Goal: Book appointment/travel/reservation

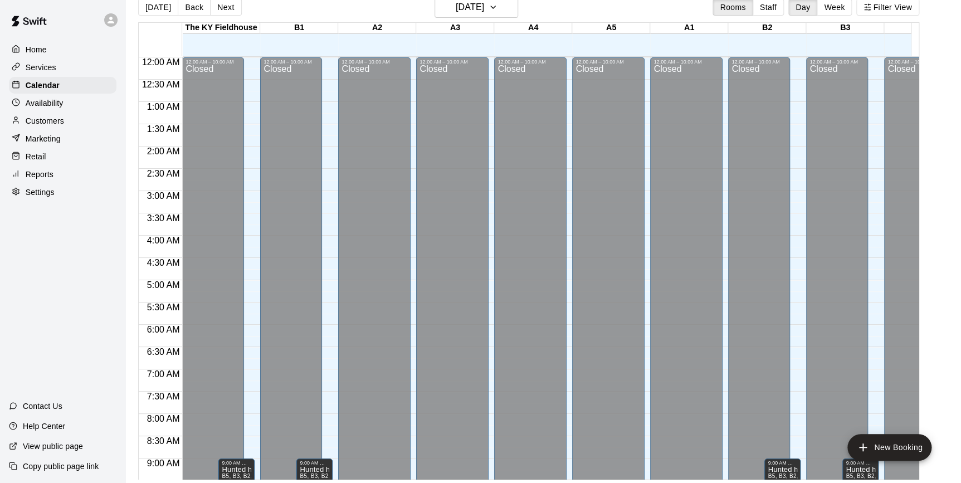
scroll to position [450, 0]
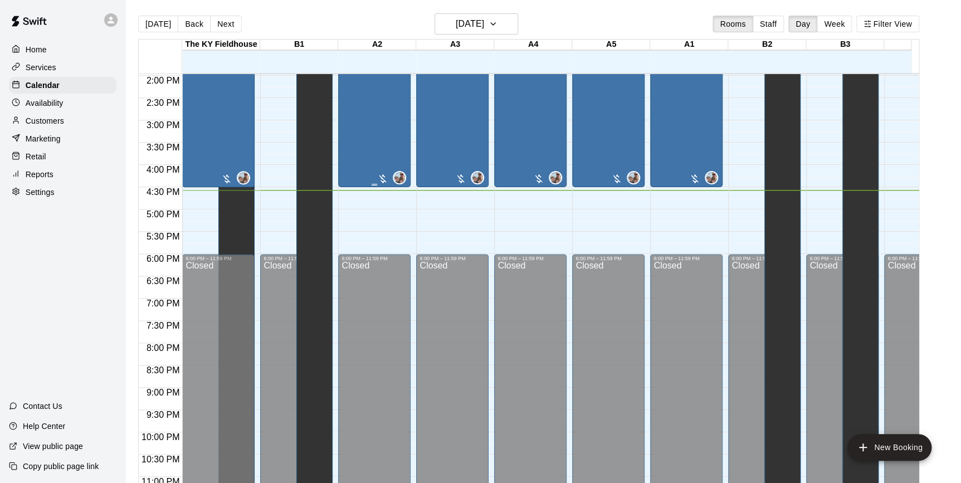
scroll to position [623, 0]
click at [514, 12] on main "[DATE] Back [DATE][DATE] Rooms Staff Day Week Filter View [GEOGRAPHIC_DATA] 13 …" at bounding box center [543, 250] width 836 height 501
click at [498, 19] on icon "button" at bounding box center [493, 23] width 9 height 13
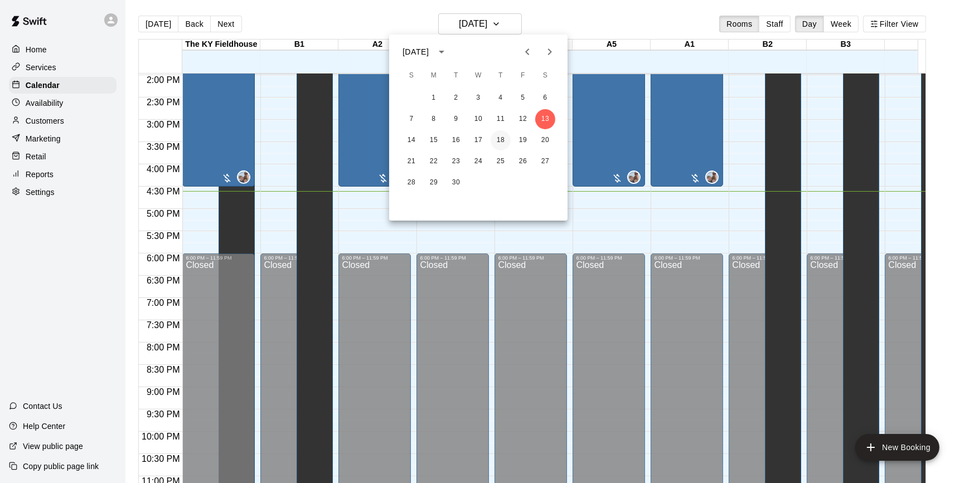
click at [499, 139] on button "18" at bounding box center [500, 140] width 20 height 20
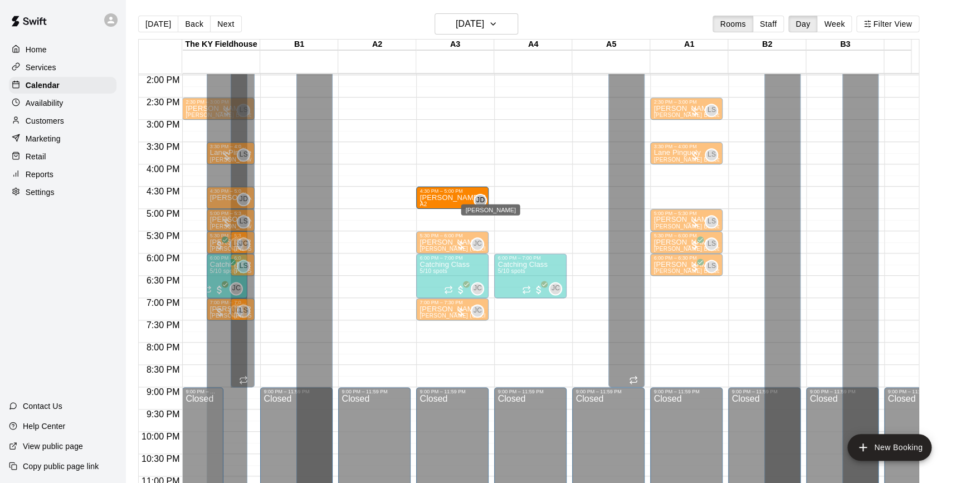
drag, startPoint x: 376, startPoint y: 196, endPoint x: 476, endPoint y: 198, distance: 100.4
drag, startPoint x: 362, startPoint y: 202, endPoint x: 443, endPoint y: 205, distance: 80.3
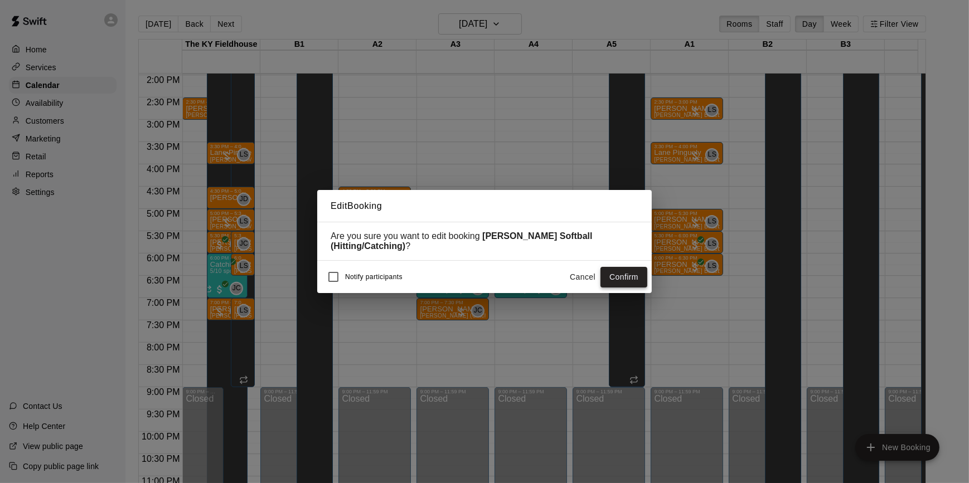
click at [606, 276] on button "Confirm" at bounding box center [623, 277] width 47 height 21
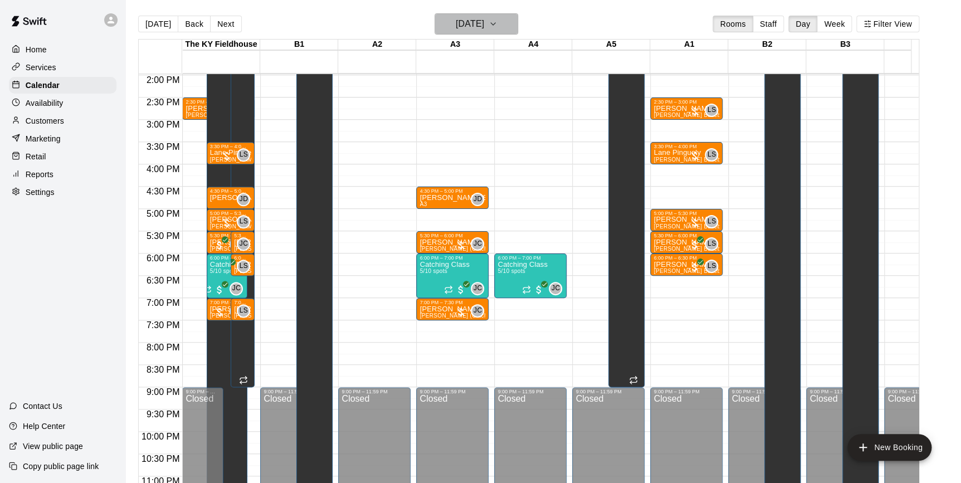
click at [498, 25] on icon "button" at bounding box center [493, 23] width 9 height 13
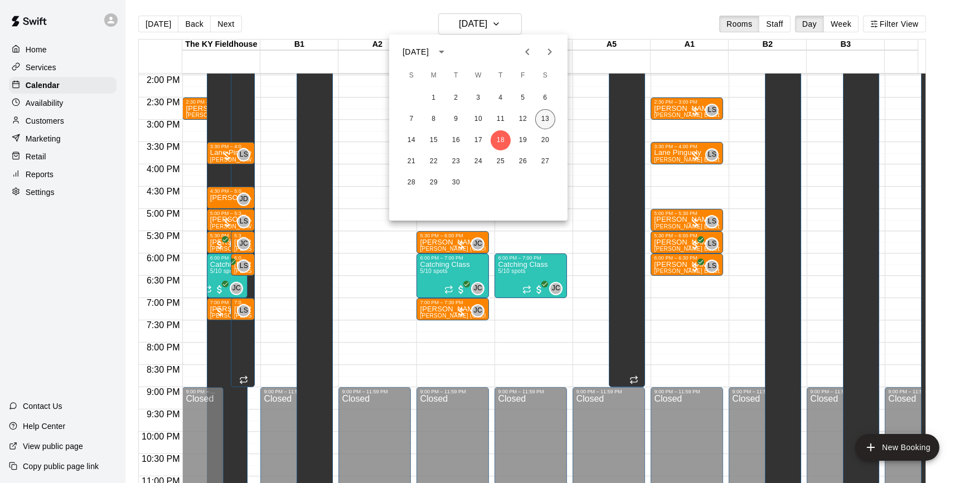
click at [547, 116] on button "13" at bounding box center [545, 119] width 20 height 20
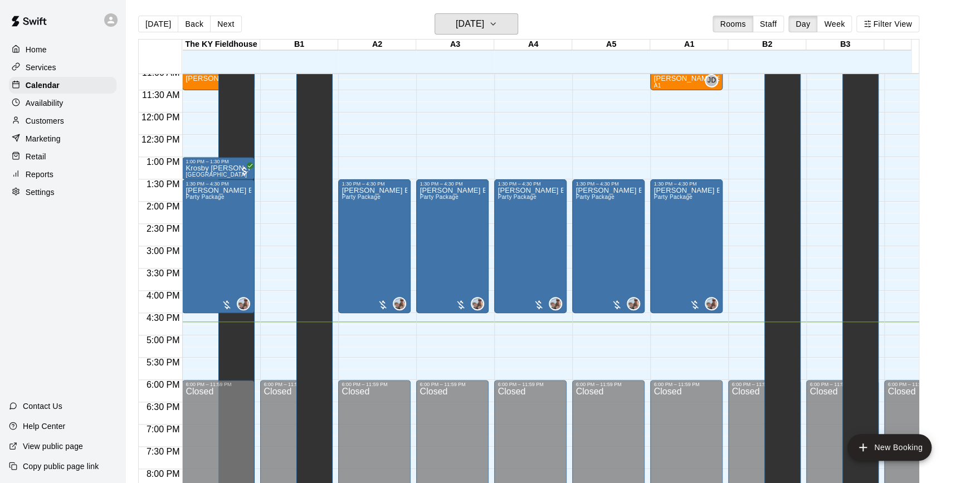
scroll to position [490, 0]
